Goal: Task Accomplishment & Management: Manage account settings

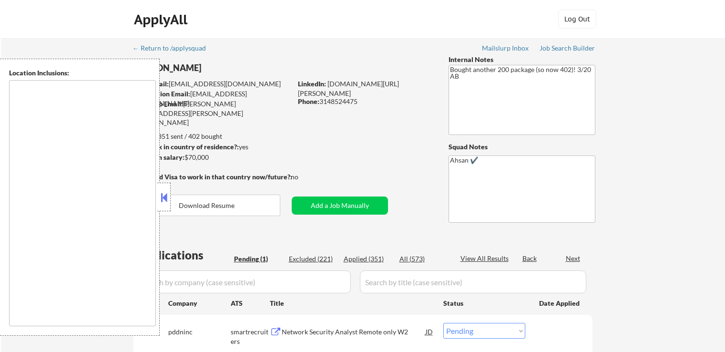
select select ""pending""
type textarea "[GEOGRAPHIC_DATA], [GEOGRAPHIC_DATA] [GEOGRAPHIC_DATA], [GEOGRAPHIC_DATA] [GEOG…"
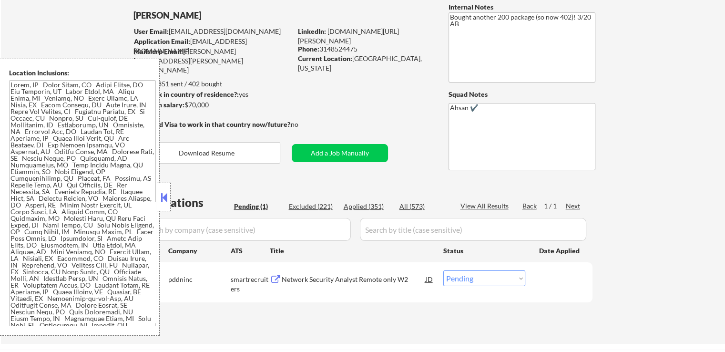
scroll to position [143, 0]
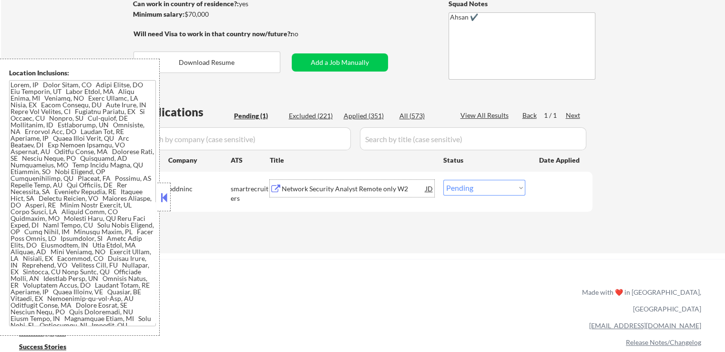
click at [353, 193] on div "Network Security Analyst Remote only W2" at bounding box center [354, 189] width 144 height 10
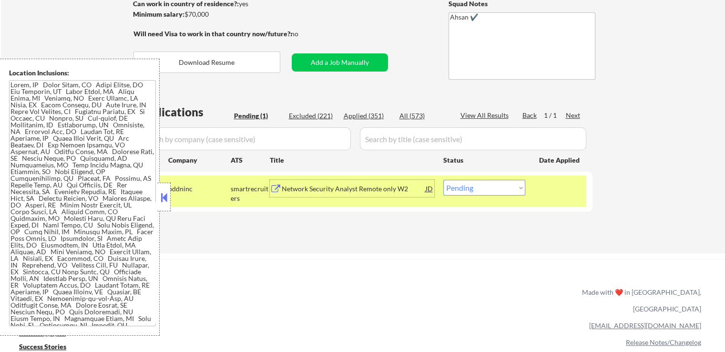
click at [471, 189] on select "Choose an option... Pending Applied Excluded (Questions) Excluded (Expired) Exc…" at bounding box center [484, 188] width 82 height 16
click at [443, 180] on select "Choose an option... Pending Applied Excluded (Questions) Excluded (Expired) Exc…" at bounding box center [484, 188] width 82 height 16
drag, startPoint x: 471, startPoint y: 184, endPoint x: 470, endPoint y: 193, distance: 9.1
click at [471, 183] on select "Choose an option... Pending Applied Excluded (Questions) Excluded (Expired) Exc…" at bounding box center [484, 188] width 82 height 16
select select ""applied""
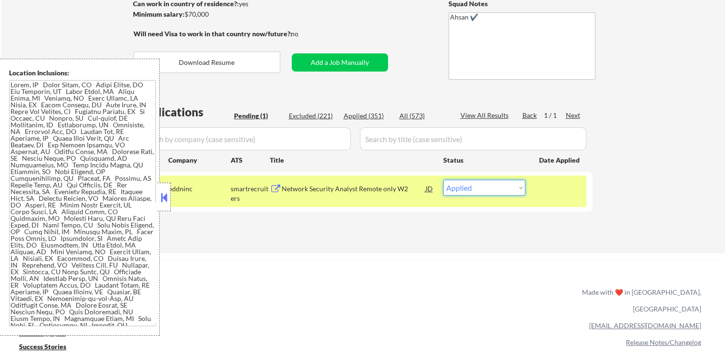
click at [443, 180] on select "Choose an option... Pending Applied Excluded (Questions) Excluded (Expired) Exc…" at bounding box center [484, 188] width 82 height 16
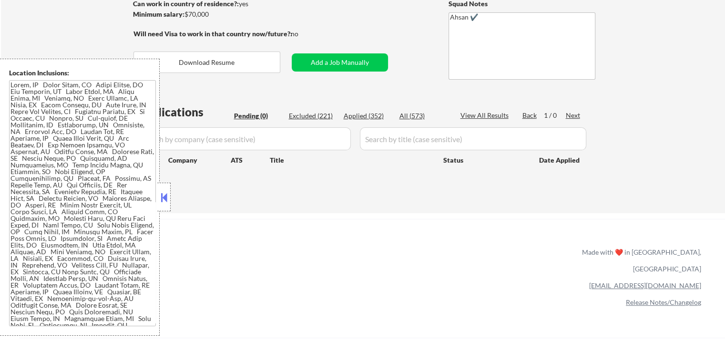
click at [637, 91] on div "← Return to /applysquad Mailslurp Inbox Job Search Builder [PERSON_NAME] User E…" at bounding box center [363, 54] width 724 height 318
click at [634, 88] on div "← Return to /applysquad Mailslurp Inbox Job Search Builder [PERSON_NAME] User E…" at bounding box center [363, 54] width 724 height 318
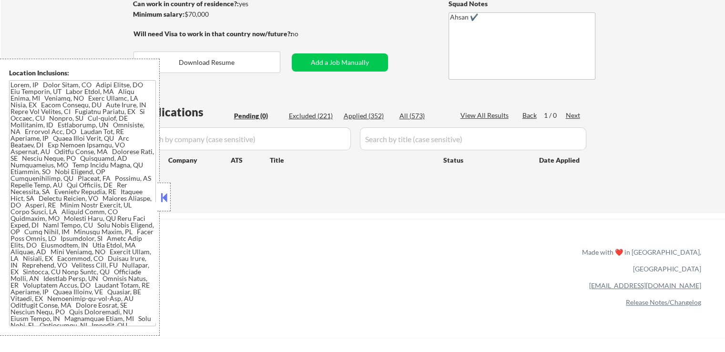
click at [634, 88] on div "← Return to /applysquad Mailslurp Inbox Job Search Builder [PERSON_NAME] User E…" at bounding box center [363, 54] width 724 height 318
click at [634, 86] on div "← Return to /applysquad Mailslurp Inbox Job Search Builder [PERSON_NAME] User E…" at bounding box center [363, 54] width 724 height 318
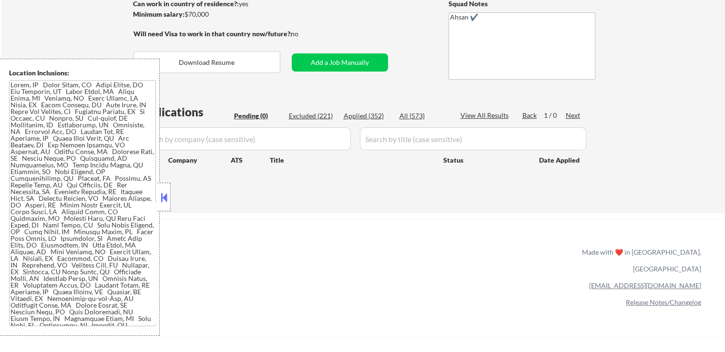
click at [634, 86] on div "← Return to /applysquad Mailslurp Inbox Job Search Builder [PERSON_NAME] User E…" at bounding box center [363, 54] width 724 height 318
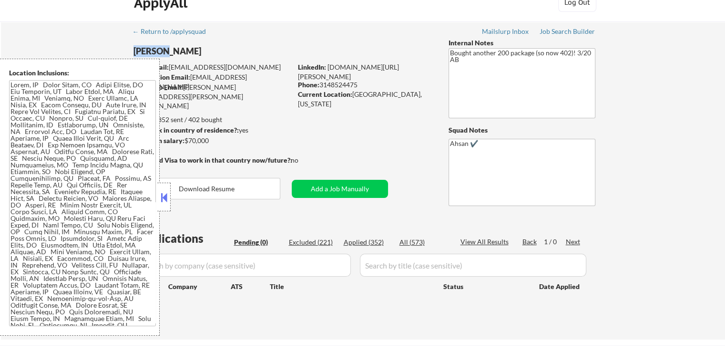
scroll to position [0, 0]
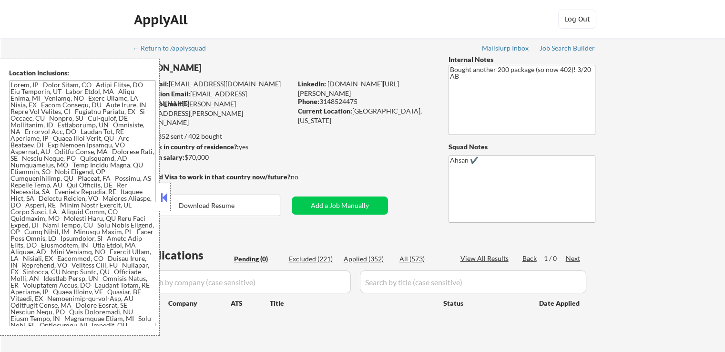
click at [644, 92] on div "← Return to /applysquad Mailslurp Inbox Job Search Builder [PERSON_NAME] User E…" at bounding box center [363, 197] width 724 height 318
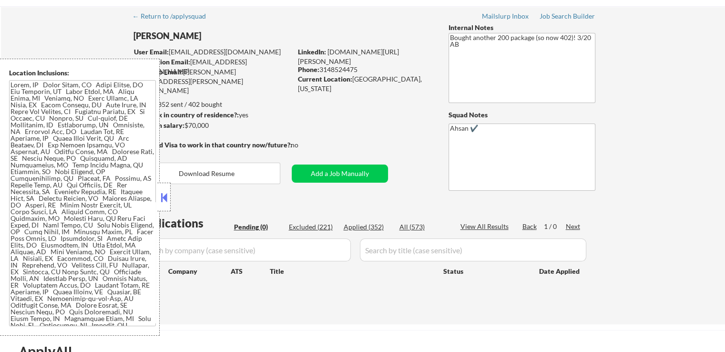
scroll to position [48, 0]
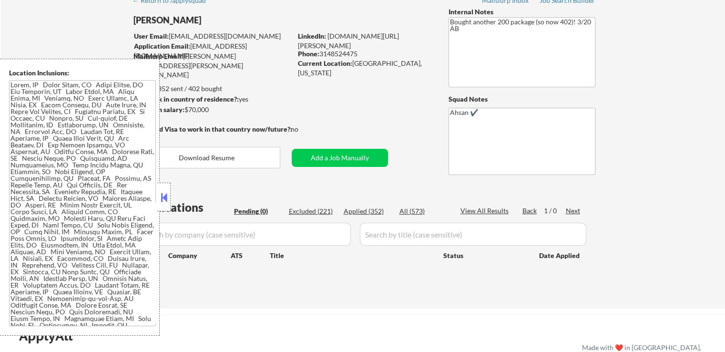
click at [644, 92] on div "← Return to /applysquad Mailslurp Inbox Job Search Builder [PERSON_NAME] User E…" at bounding box center [363, 149] width 724 height 318
click at [629, 83] on div "← Return to /applysquad Mailslurp Inbox Job Search Builder [PERSON_NAME] User E…" at bounding box center [363, 149] width 724 height 318
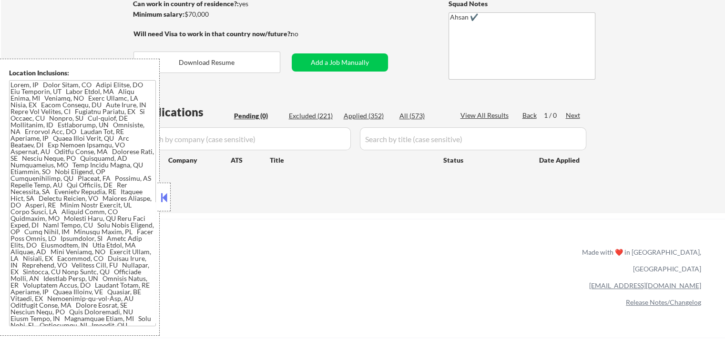
click at [629, 83] on div "← Return to /applysquad Mailslurp Inbox Job Search Builder [PERSON_NAME] User E…" at bounding box center [363, 54] width 724 height 318
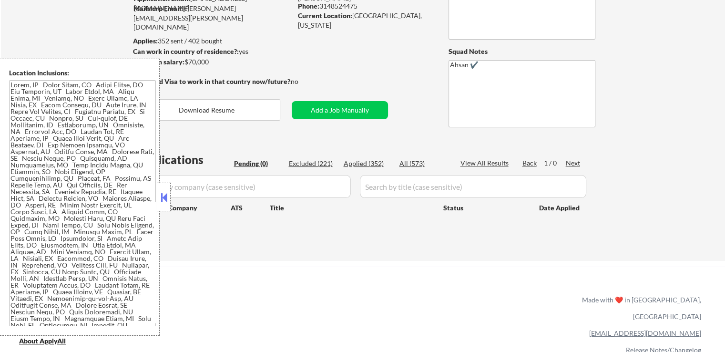
click at [629, 83] on div "← Return to /applysquad Mailslurp Inbox Job Search Builder [PERSON_NAME] User E…" at bounding box center [363, 102] width 724 height 318
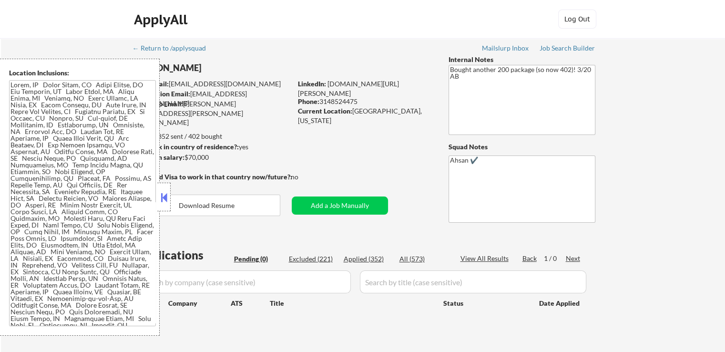
scroll to position [0, 0]
click at [629, 84] on div "← Return to /applysquad Mailslurp Inbox Job Search Builder [PERSON_NAME] User E…" at bounding box center [363, 197] width 724 height 318
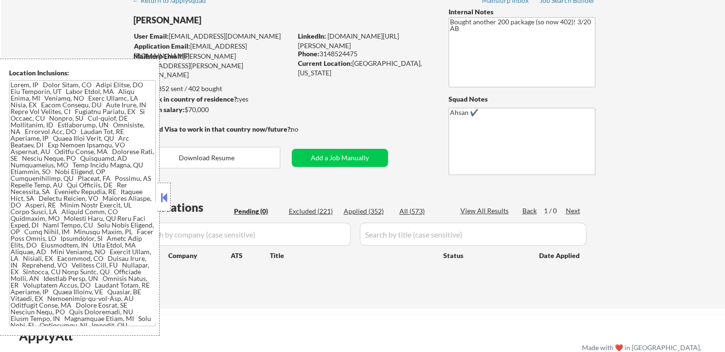
click at [629, 84] on div "← Return to /applysquad Mailslurp Inbox Job Search Builder [PERSON_NAME] User E…" at bounding box center [363, 149] width 724 height 318
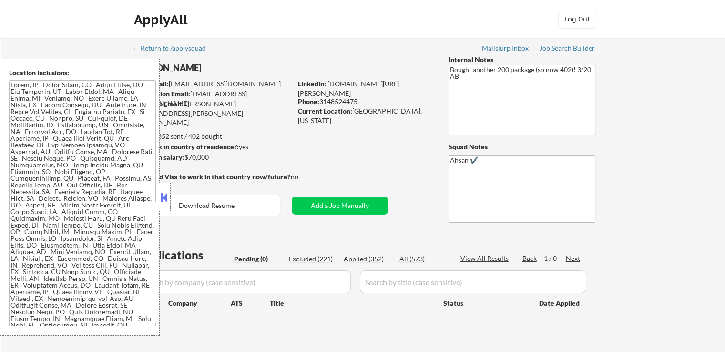
click at [629, 84] on div "← Return to /applysquad Mailslurp Inbox Job Search Builder [PERSON_NAME] User E…" at bounding box center [363, 197] width 724 height 318
click at [627, 84] on div "← Return to /applysquad Mailslurp Inbox Job Search Builder [PERSON_NAME] User E…" at bounding box center [363, 197] width 724 height 318
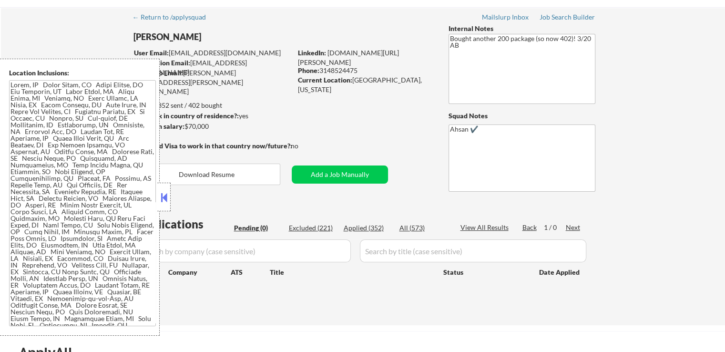
scroll to position [48, 0]
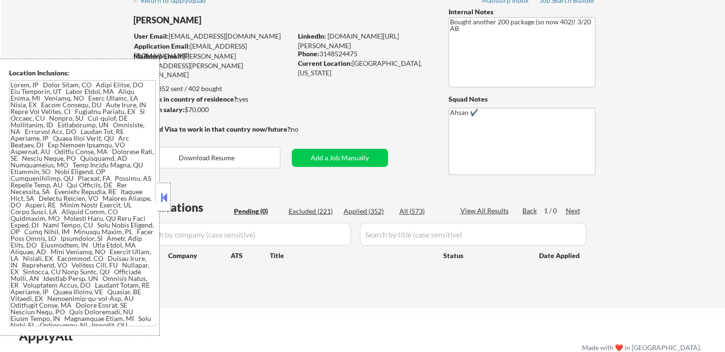
click at [628, 86] on div "← Return to /applysquad Mailslurp Inbox Job Search Builder [PERSON_NAME] User E…" at bounding box center [363, 149] width 724 height 318
click at [639, 85] on div "← Return to /applysquad Mailslurp Inbox Job Search Builder [PERSON_NAME] User E…" at bounding box center [363, 149] width 724 height 318
click at [635, 85] on div "← Return to /applysquad Mailslurp Inbox Job Search Builder [PERSON_NAME] User E…" at bounding box center [363, 149] width 724 height 318
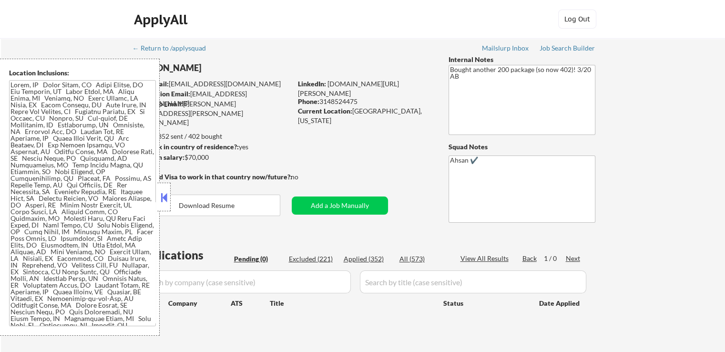
scroll to position [0, 0]
click at [658, 111] on div "← Return to /applysquad Mailslurp Inbox Job Search Builder [PERSON_NAME] User E…" at bounding box center [363, 197] width 724 height 318
